Goal: Task Accomplishment & Management: Manage account settings

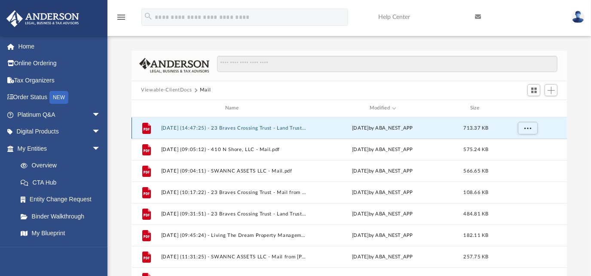
scroll to position [189, 429]
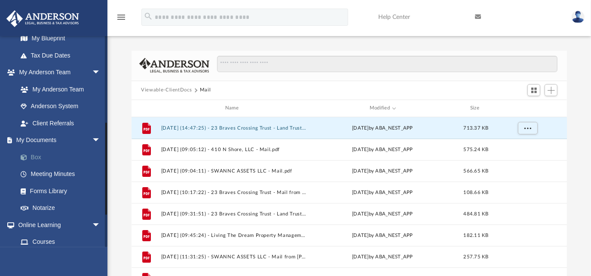
click at [31, 156] on link "Box" at bounding box center [62, 157] width 101 height 17
click at [31, 140] on link "My Documents arrow_drop_down" at bounding box center [59, 140] width 107 height 17
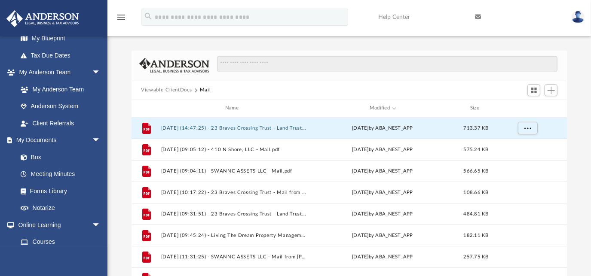
click at [170, 89] on button "Viewable-ClientDocs" at bounding box center [166, 90] width 51 height 8
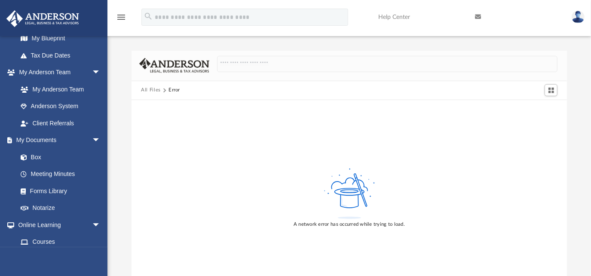
click at [150, 90] on button "All Files" at bounding box center [151, 90] width 20 height 8
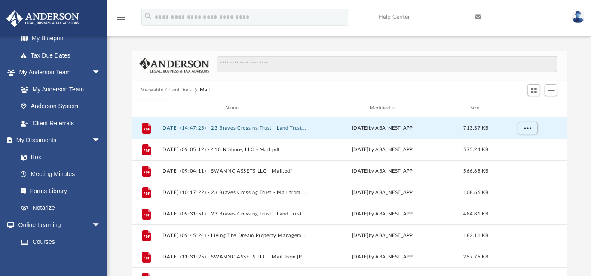
click at [163, 89] on button "Viewable-ClientDocs" at bounding box center [166, 90] width 51 height 8
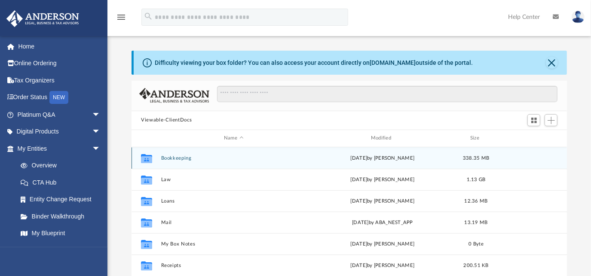
click at [171, 159] on button "Bookkeeping" at bounding box center [233, 158] width 145 height 6
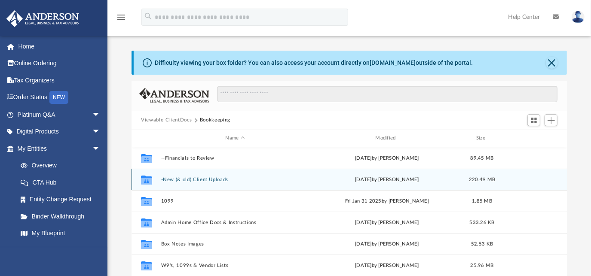
click at [195, 179] on button "-New (& old) Client Uploads" at bounding box center [235, 180] width 148 height 6
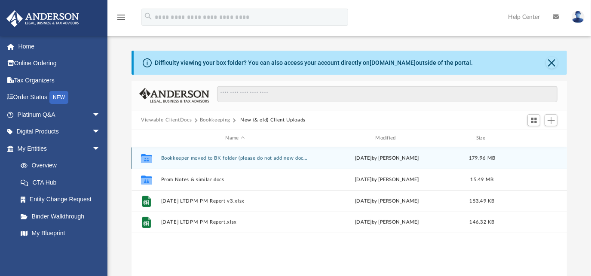
click at [192, 160] on button "Bookkeeper moved to BK folder (please do not add new docs here)" at bounding box center [235, 158] width 148 height 6
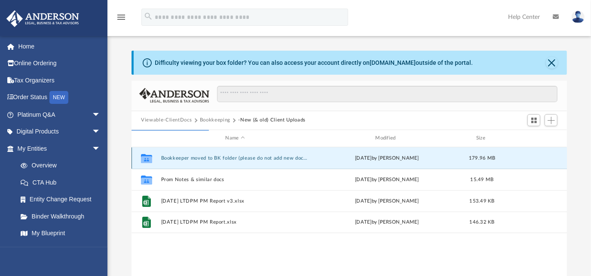
scroll to position [6, 6]
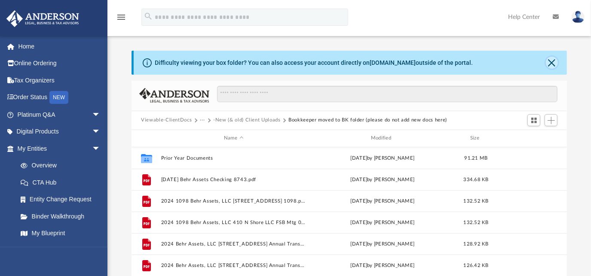
click at [551, 59] on button "Close" at bounding box center [551, 63] width 12 height 12
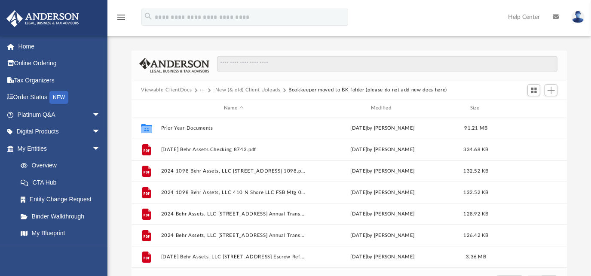
click at [230, 91] on button "-New (& old) Client Uploads" at bounding box center [246, 90] width 67 height 8
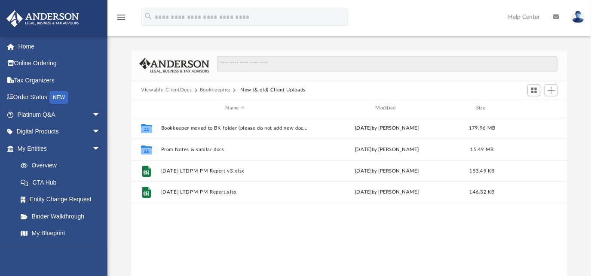
click at [208, 91] on button "Bookkeeping" at bounding box center [215, 90] width 30 height 8
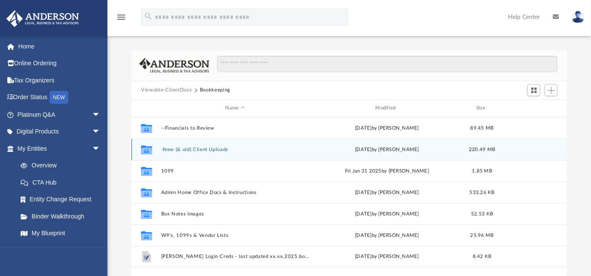
click at [198, 147] on button "-New (& old) Client Uploads" at bounding box center [235, 149] width 148 height 6
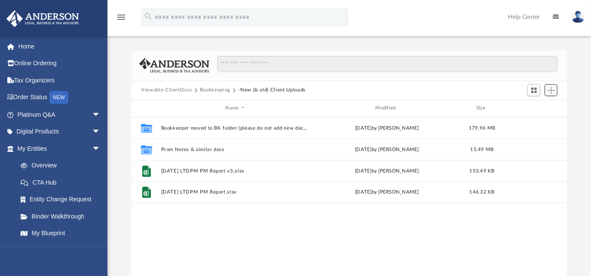
click at [552, 88] on span "Add" at bounding box center [550, 90] width 7 height 7
click at [532, 106] on li "Upload" at bounding box center [538, 107] width 27 height 9
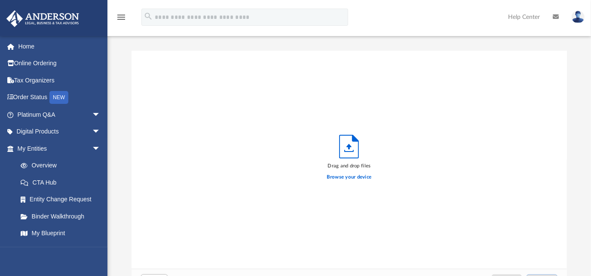
scroll to position [212, 429]
click at [349, 178] on label "Browse your device" at bounding box center [349, 178] width 45 height 8
click at [0, 0] on input "Browse your device" at bounding box center [0, 0] width 0 height 0
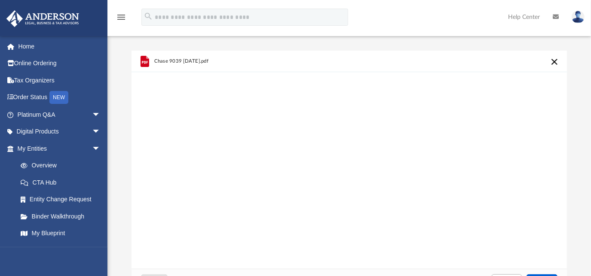
scroll to position [78, 0]
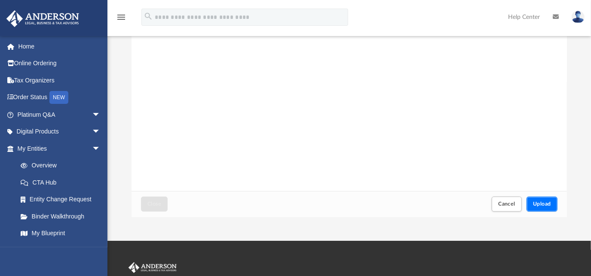
click at [544, 205] on span "Upload" at bounding box center [542, 203] width 18 height 5
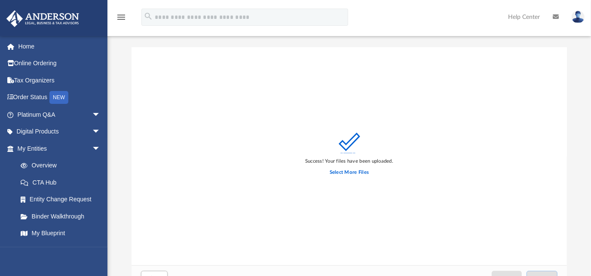
scroll to position [0, 0]
click at [349, 175] on label "Select More Files" at bounding box center [348, 176] width 39 height 8
click at [0, 0] on input "Select More Files" at bounding box center [0, 0] width 0 height 0
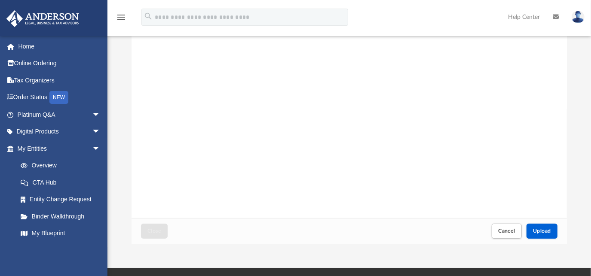
scroll to position [78, 0]
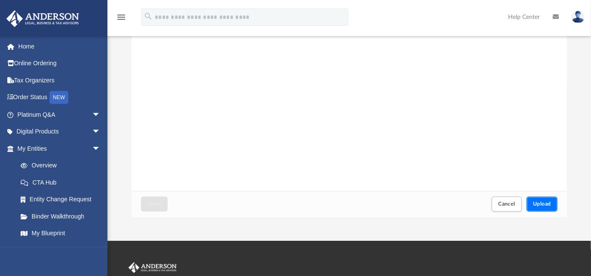
click at [536, 208] on button "Upload" at bounding box center [541, 204] width 31 height 15
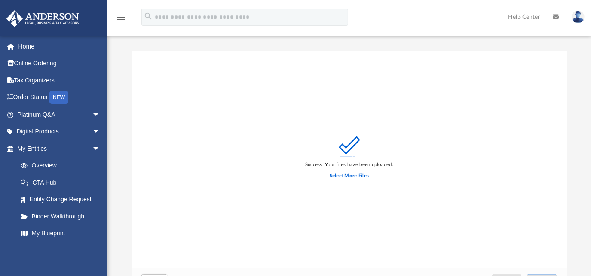
scroll to position [0, 0]
click at [338, 179] on label "Select More Files" at bounding box center [348, 176] width 39 height 8
click at [0, 0] on input "Select More Files" at bounding box center [0, 0] width 0 height 0
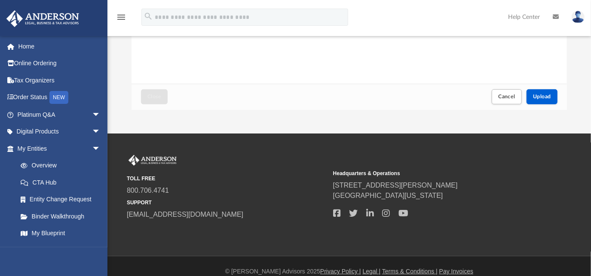
scroll to position [195, 0]
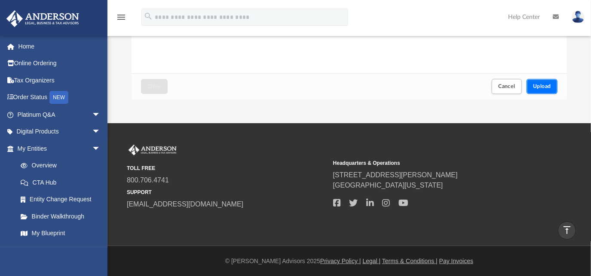
click at [548, 84] on span "Upload" at bounding box center [542, 86] width 18 height 5
